Goal: Information Seeking & Learning: Learn about a topic

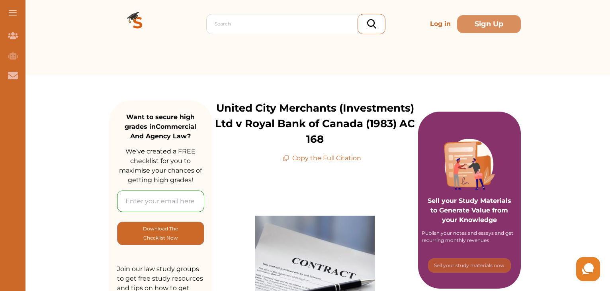
scroll to position [40, 0]
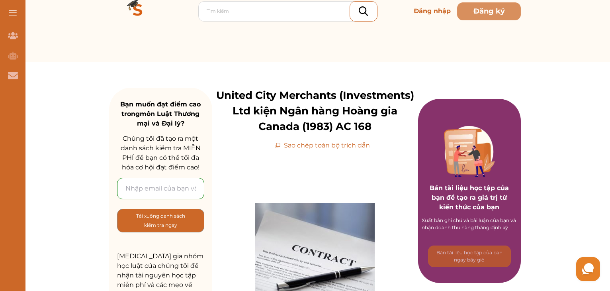
click at [305, 98] on font "United City Merchants (Investments) Ltd kiện Ngân hàng Hoàng gia Canada (1983) …" at bounding box center [315, 111] width 198 height 44
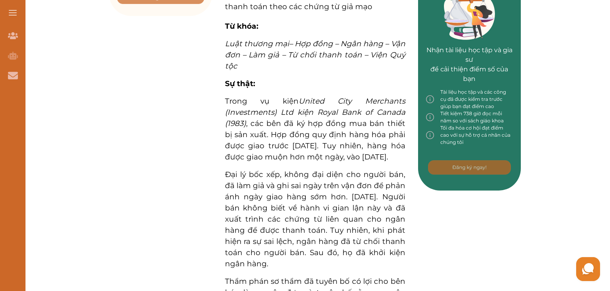
scroll to position [398, 0]
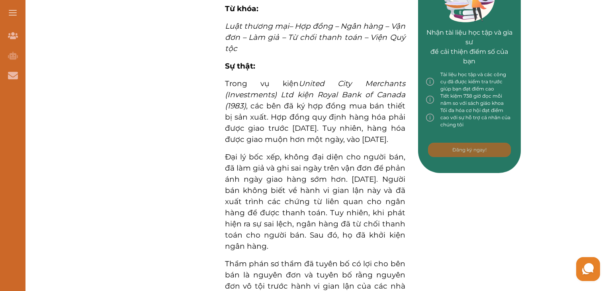
drag, startPoint x: 310, startPoint y: 113, endPoint x: 308, endPoint y: 144, distance: 30.7
click at [308, 144] on p "Trong vụ kiện United City Merchants (Investments) Ltd kiện Royal Bank of Canada…" at bounding box center [315, 111] width 180 height 67
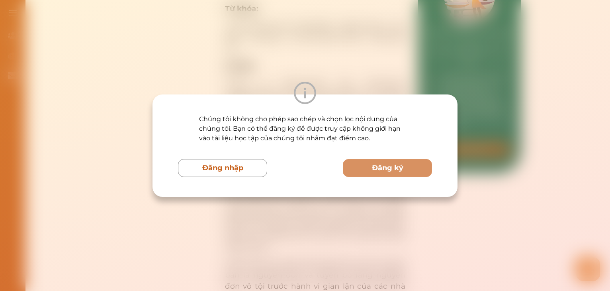
click at [306, 153] on div "Chúng tôi không cho phép sao chép và chọn lọc nội dung của chúng tôi. Bạn có th…" at bounding box center [305, 145] width 254 height 62
click at [248, 71] on div "Chúng tôi không cho phép sao chép và chọn lọc nội dung của chúng tôi. Bạn có th…" at bounding box center [305, 145] width 610 height 291
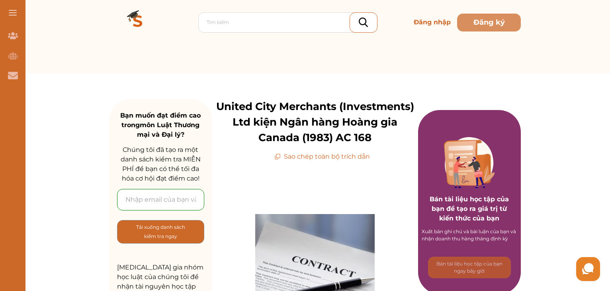
scroll to position [0, 0]
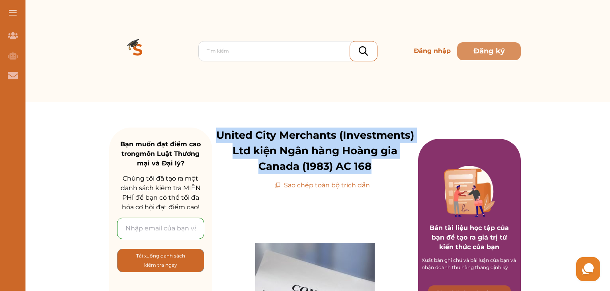
drag, startPoint x: 217, startPoint y: 131, endPoint x: 374, endPoint y: 168, distance: 161.8
click at [374, 168] on p "United City Merchants (Investments) Ltd kiện Ngân hàng Hoàng gia Canada (1983) …" at bounding box center [315, 150] width 206 height 47
copy font "United City Merchants (Investments) Ltd kiện Ngân hàng Hoàng gia Canada (1983) …"
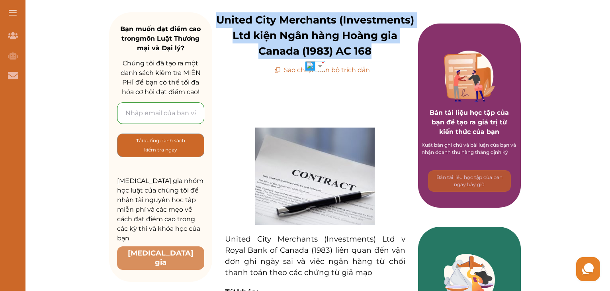
scroll to position [239, 0]
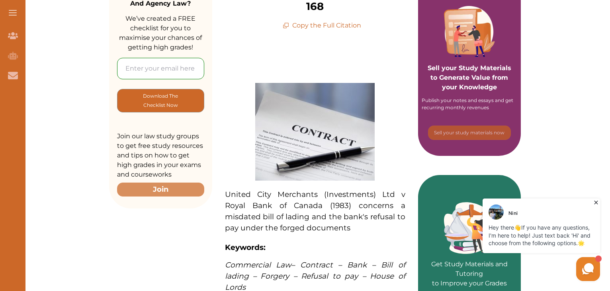
scroll to position [40, 0]
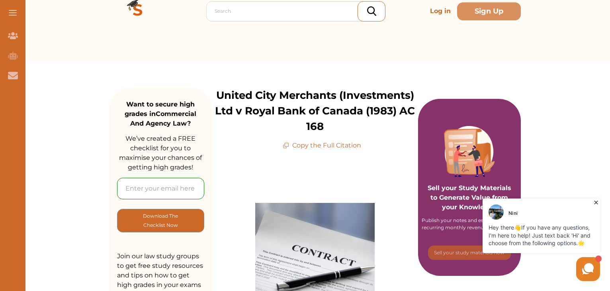
click at [598, 200] on icon at bounding box center [596, 202] width 8 height 8
